Goal: Check status

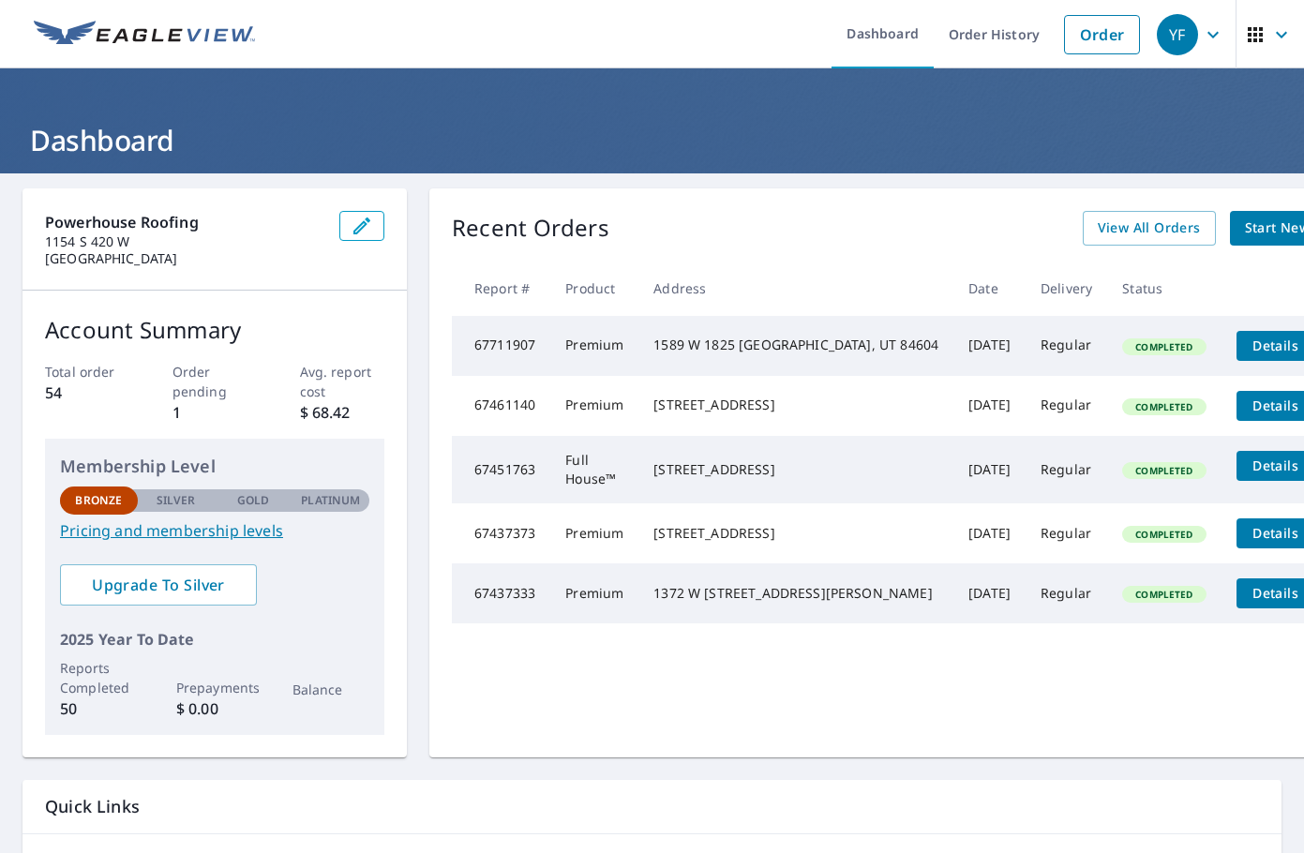
click at [1237, 332] on button "Details" at bounding box center [1276, 346] width 79 height 30
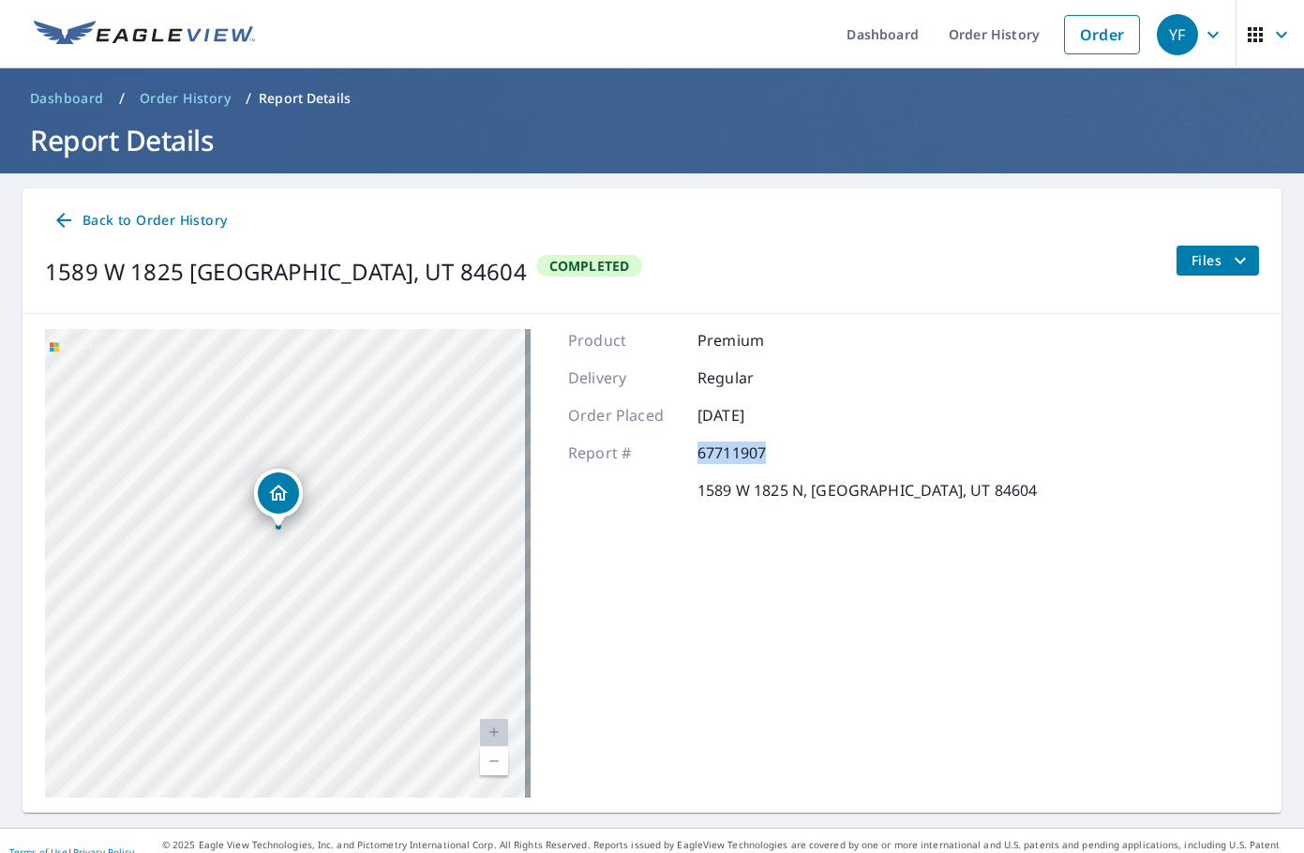
drag, startPoint x: 691, startPoint y: 454, endPoint x: 760, endPoint y: 453, distance: 68.5
click at [760, 453] on div "Report # 67711907" at bounding box center [802, 453] width 469 height 23
copy p "67711907"
